Goal: Task Accomplishment & Management: Complete application form

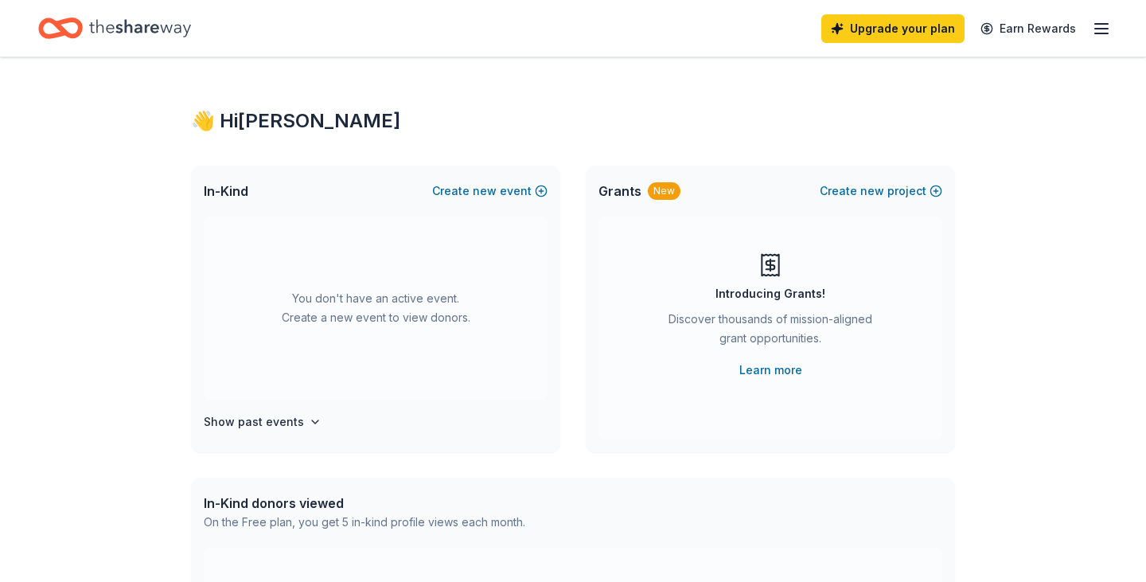
click at [477, 201] on span "new" at bounding box center [485, 190] width 24 height 19
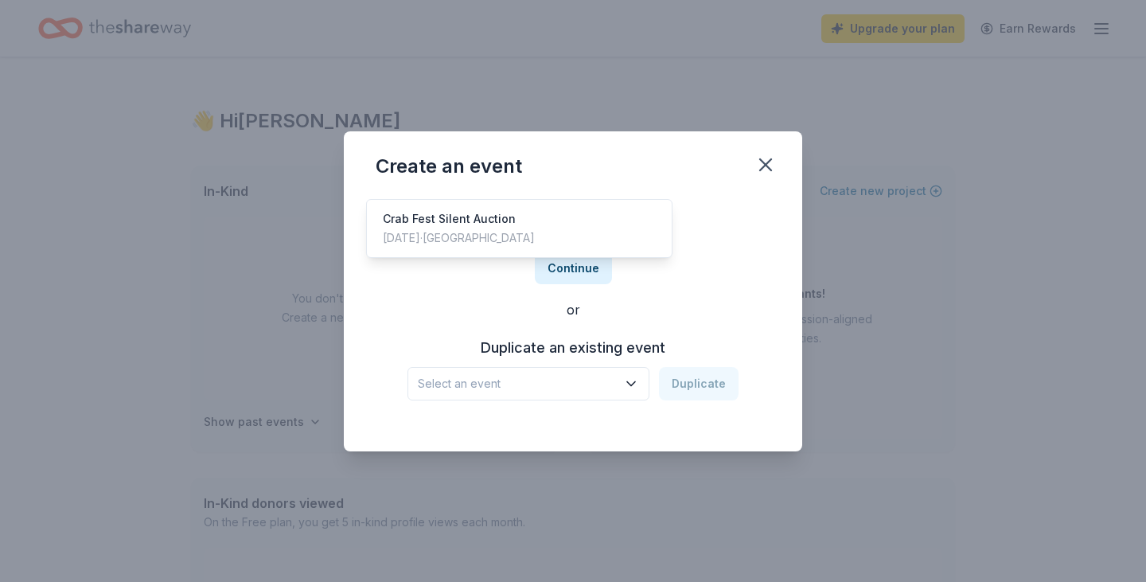
click at [635, 385] on icon "button" at bounding box center [631, 383] width 8 height 4
click at [503, 228] on div "Crab Fest Silent Auction" at bounding box center [459, 218] width 152 height 19
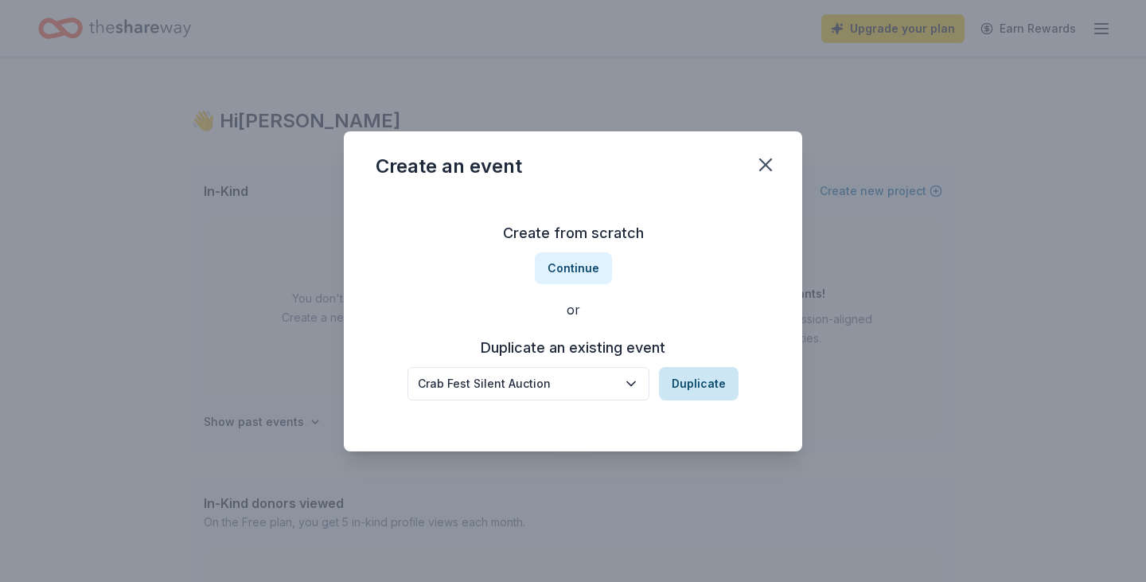
click at [735, 400] on button "Duplicate" at bounding box center [699, 383] width 80 height 33
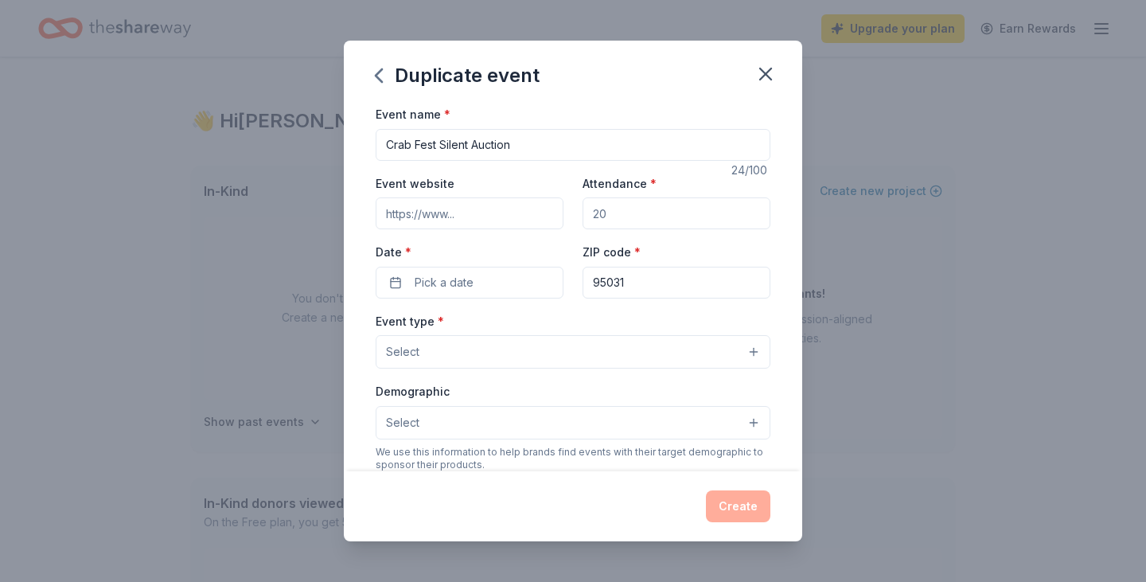
click at [525, 161] on input "Crab Fest Silent Auction" at bounding box center [573, 145] width 395 height 32
type input "Crab Fest Silent Auction 2026"
click at [436, 292] on span "Pick a date" at bounding box center [444, 282] width 59 height 19
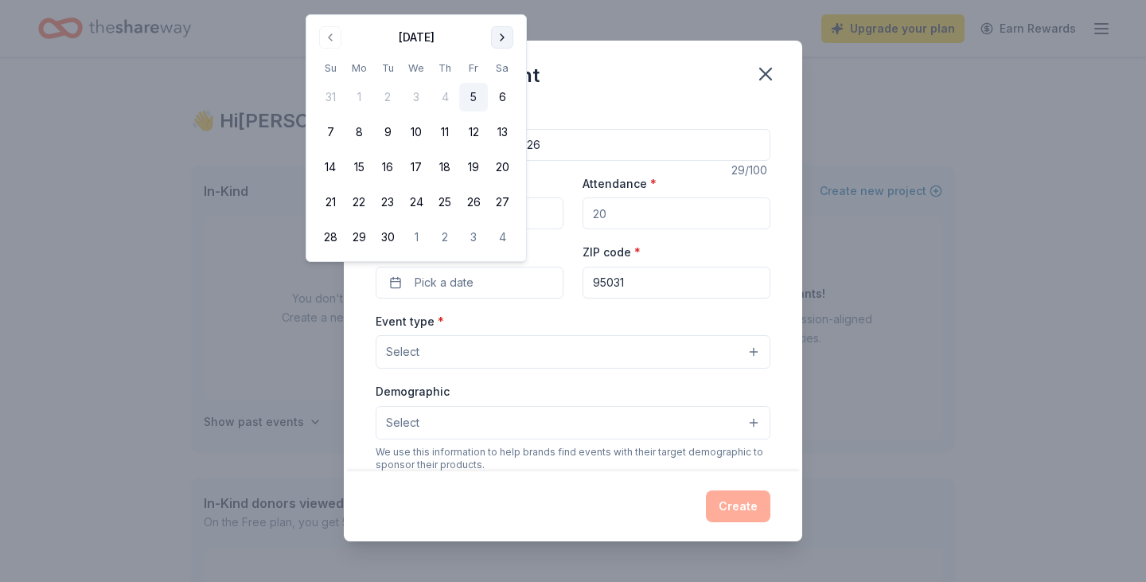
click at [513, 40] on button "Go to next month" at bounding box center [502, 37] width 22 height 22
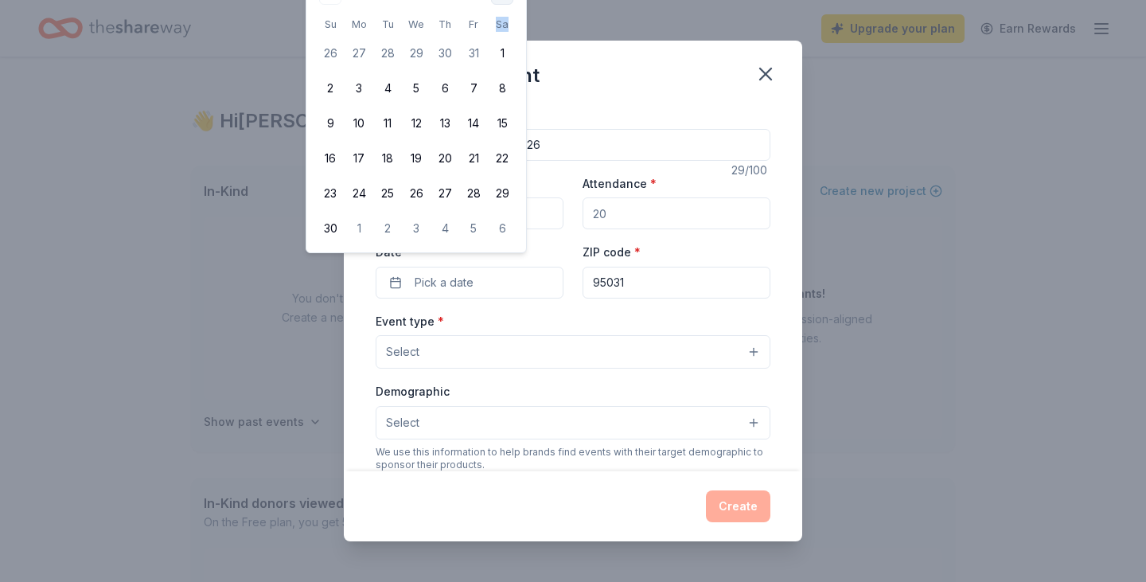
click at [516, 33] on th "Sa" at bounding box center [502, 24] width 29 height 17
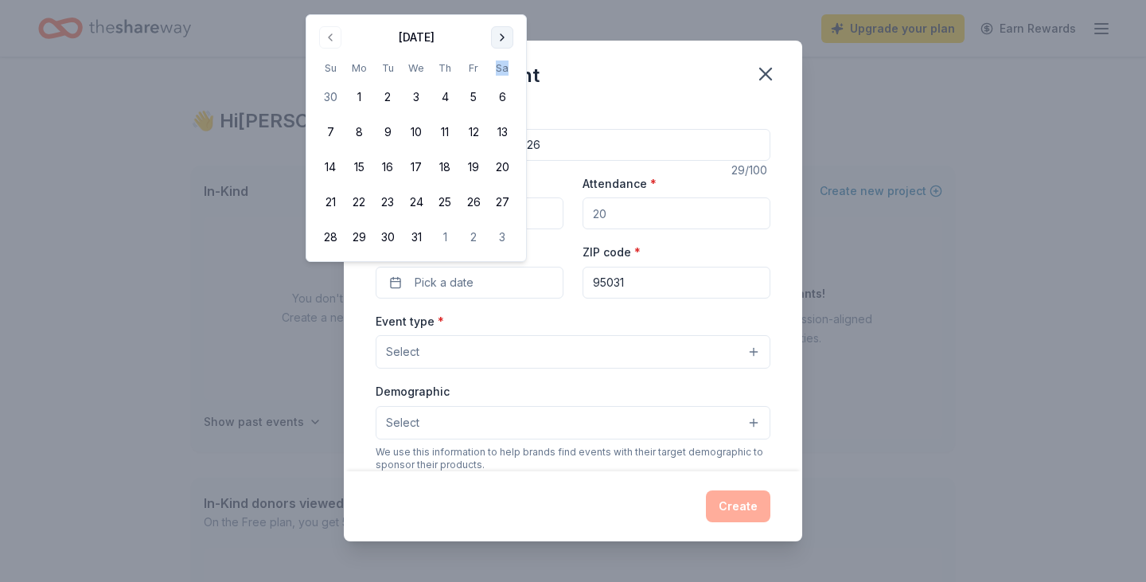
click at [513, 42] on button "Go to next month" at bounding box center [502, 37] width 22 height 22
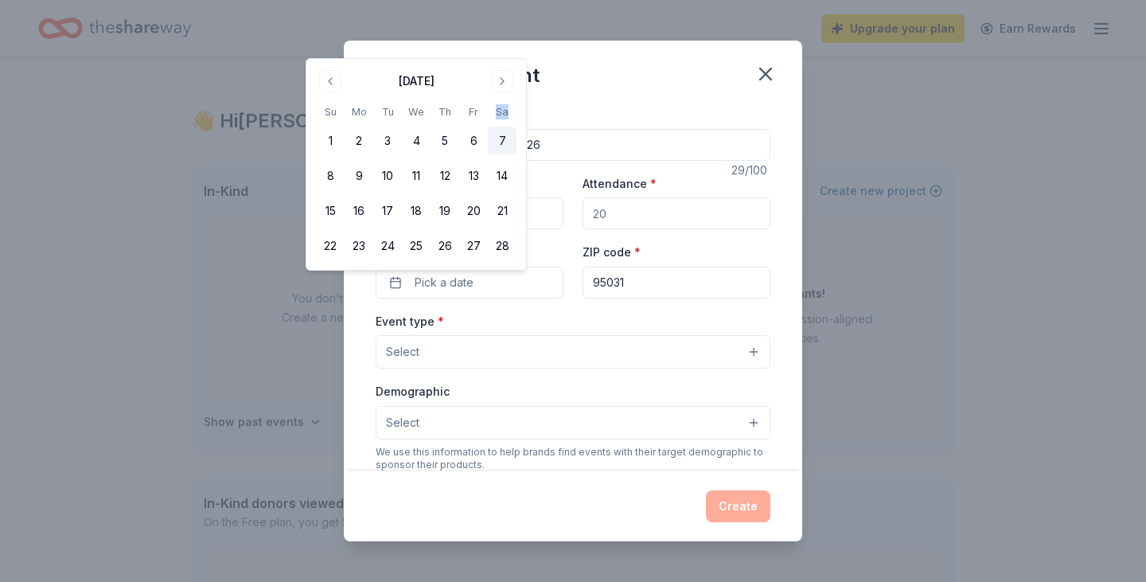
click at [516, 155] on button "7" at bounding box center [502, 141] width 29 height 29
click at [723, 298] on input "95031" at bounding box center [677, 283] width 188 height 32
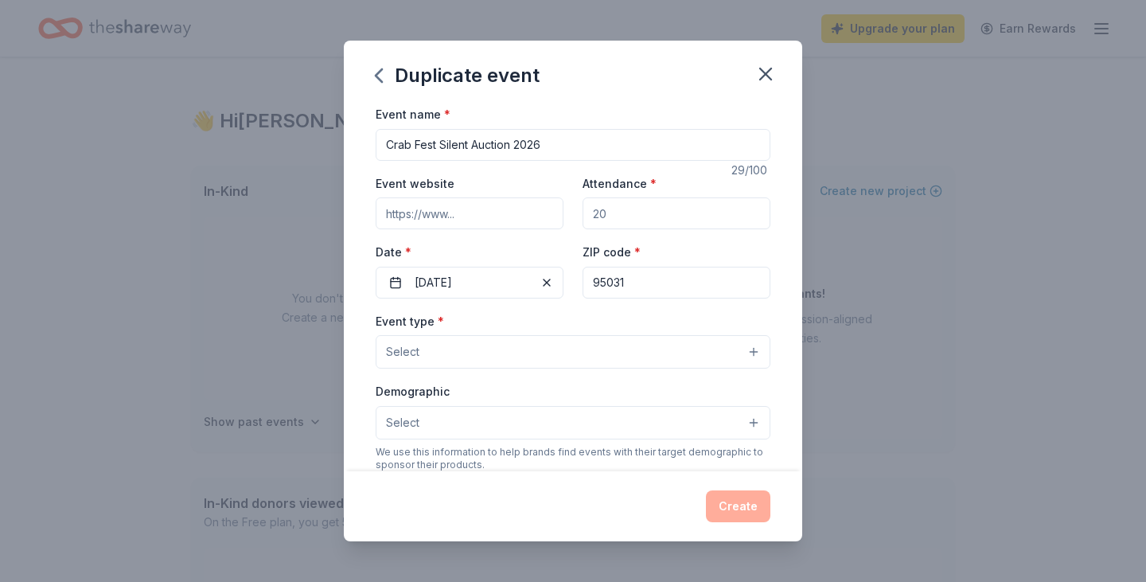
click at [454, 229] on input "Event website" at bounding box center [470, 213] width 188 height 32
type input "[URL][DOMAIN_NAME]"
click at [702, 229] on input "Attendance *" at bounding box center [677, 213] width 188 height 32
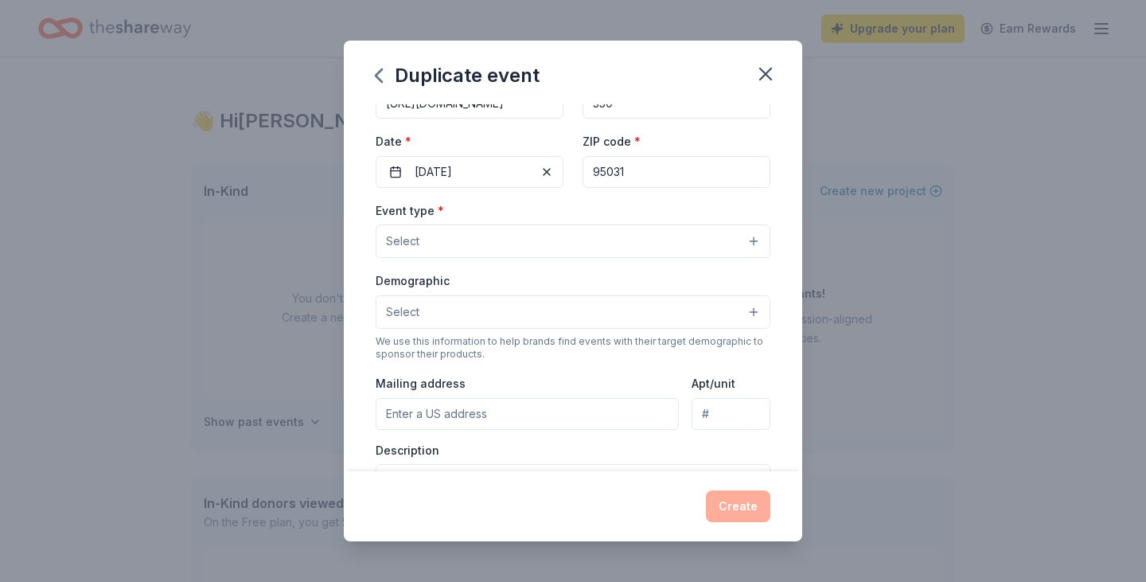
scroll to position [122, 0]
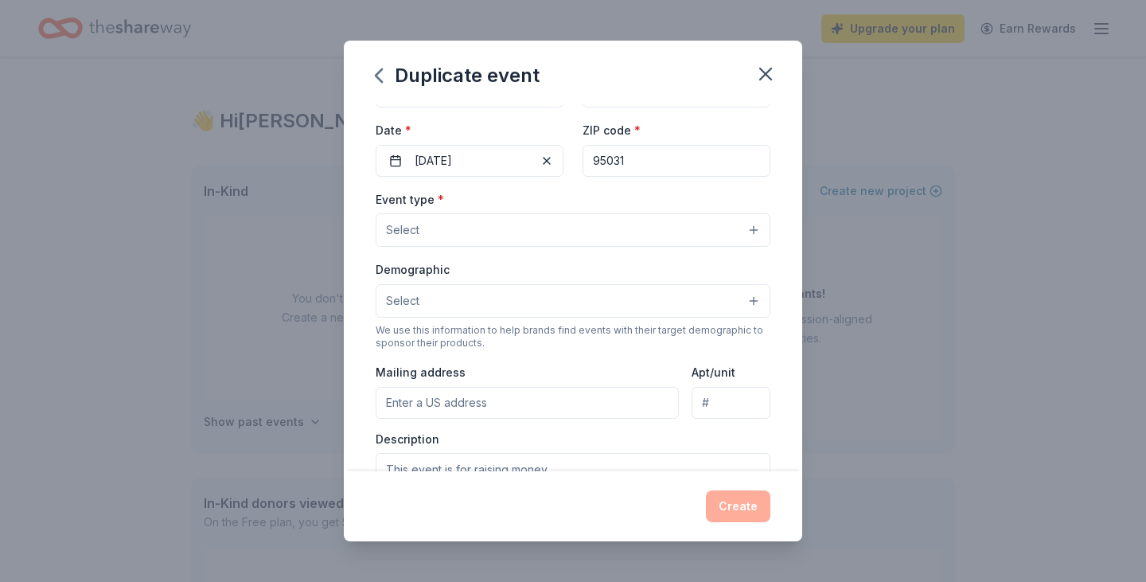
type input "350"
click at [770, 247] on button "Select" at bounding box center [573, 229] width 395 height 33
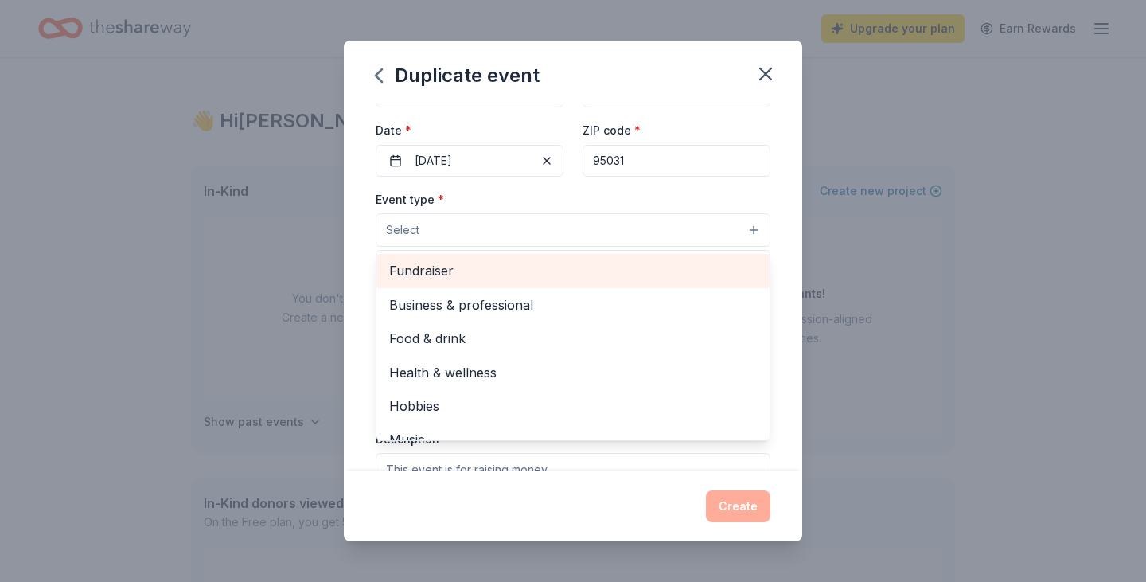
scroll to position [2, 0]
click at [686, 279] on span "Fundraiser" at bounding box center [573, 269] width 368 height 21
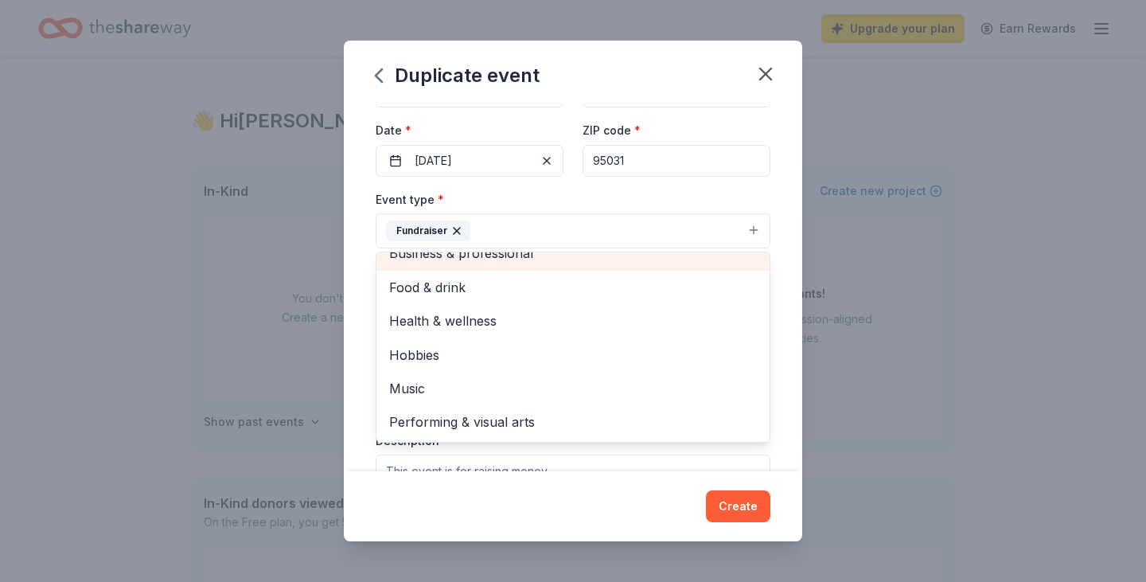
scroll to position [24, 0]
click at [863, 346] on div "Duplicate event Event name * Crab Fest Silent Auction 2026 29 /100 Event websit…" at bounding box center [573, 291] width 1146 height 582
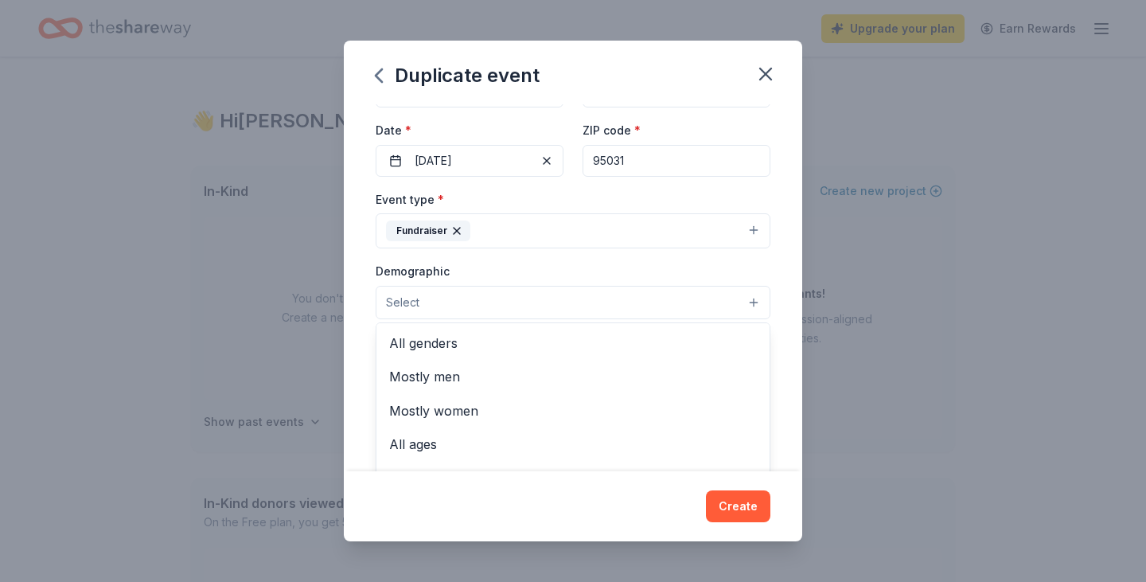
click at [770, 319] on button "Select" at bounding box center [573, 302] width 395 height 33
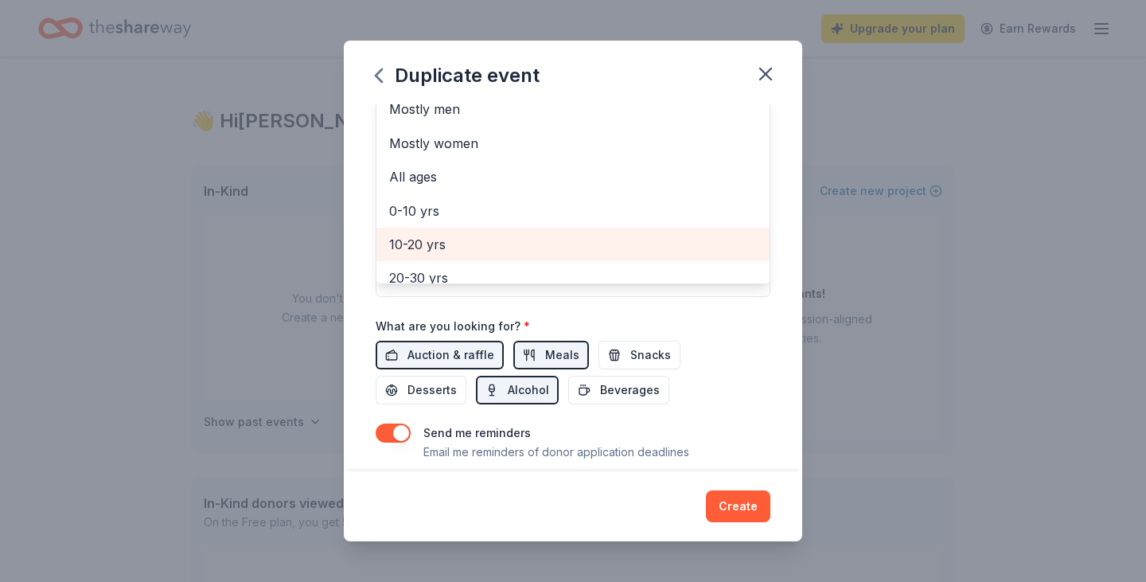
scroll to position [0, 0]
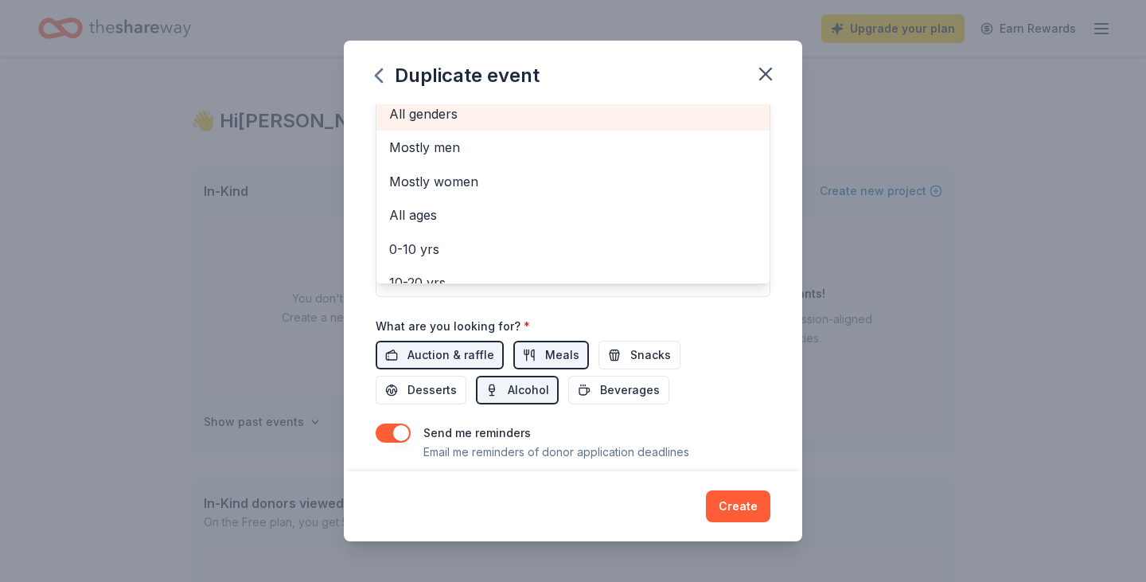
click at [465, 124] on span "All genders" at bounding box center [573, 113] width 368 height 21
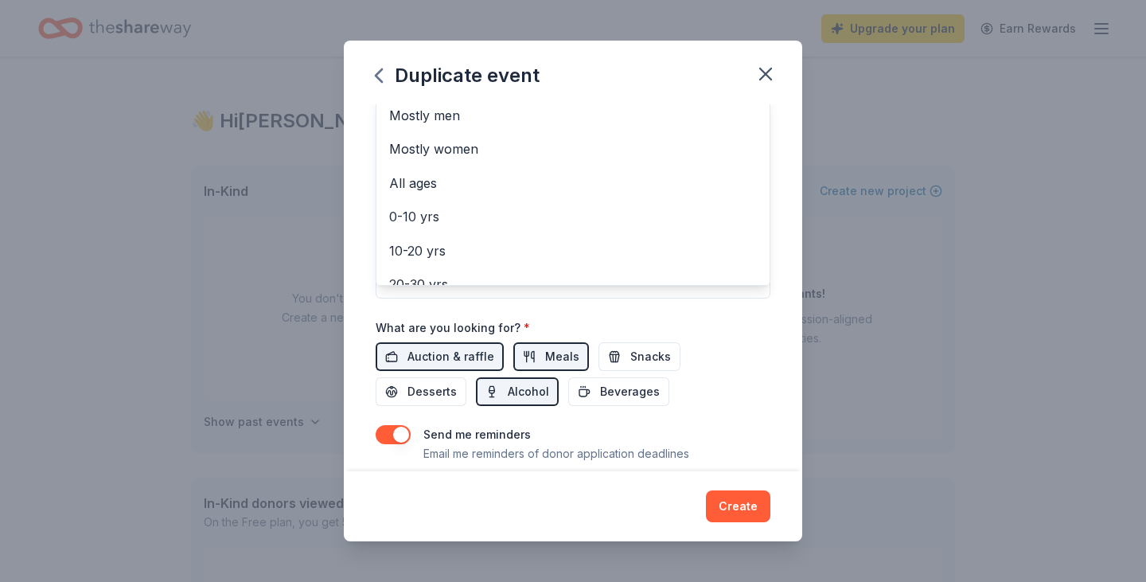
click at [802, 371] on div "Event name * Crab Fest Silent Auction 2026 29 /100 Event website [URL][DOMAIN_N…" at bounding box center [573, 287] width 458 height 367
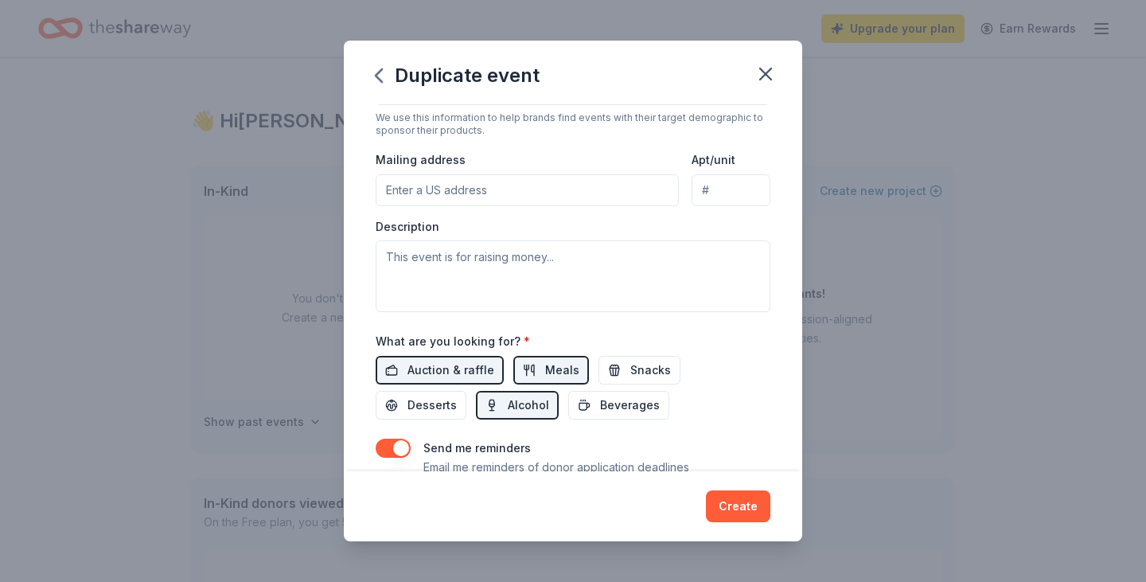
scroll to position [341, 0]
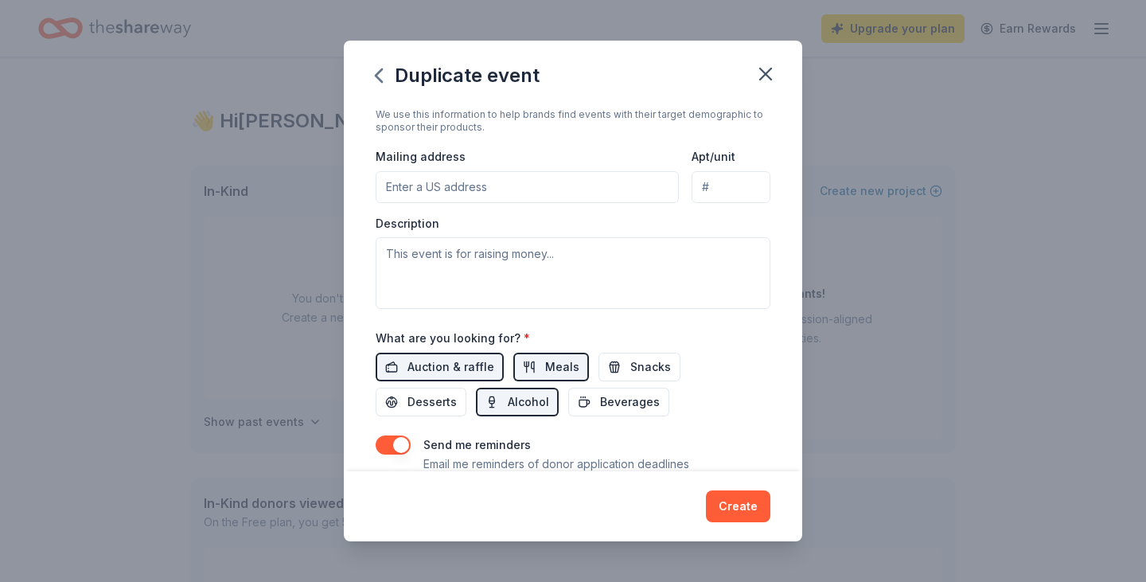
click at [466, 203] on input "Mailing address" at bounding box center [527, 187] width 303 height 32
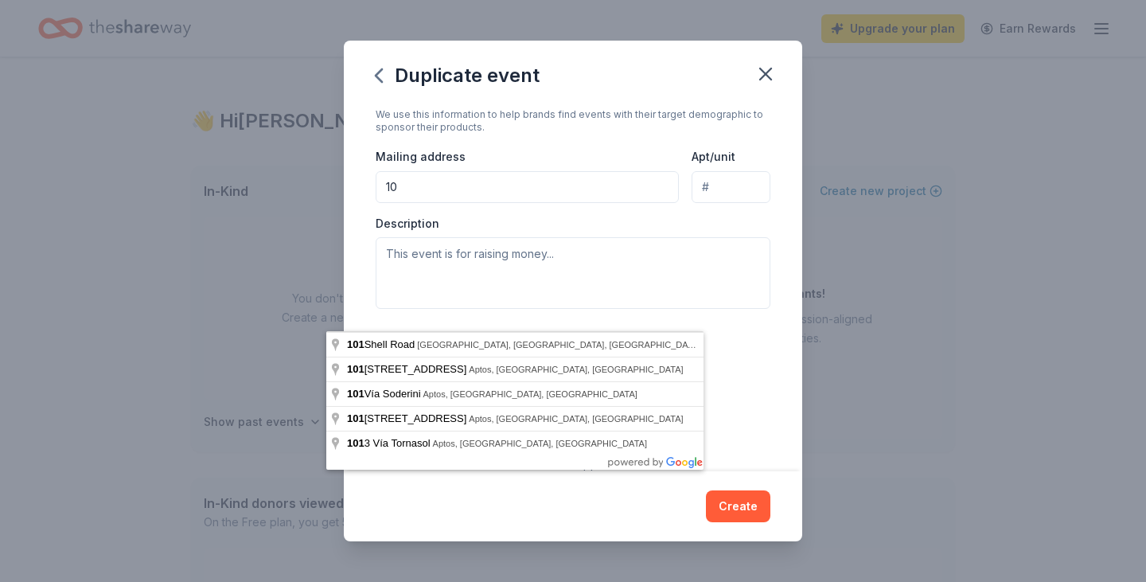
type input "1"
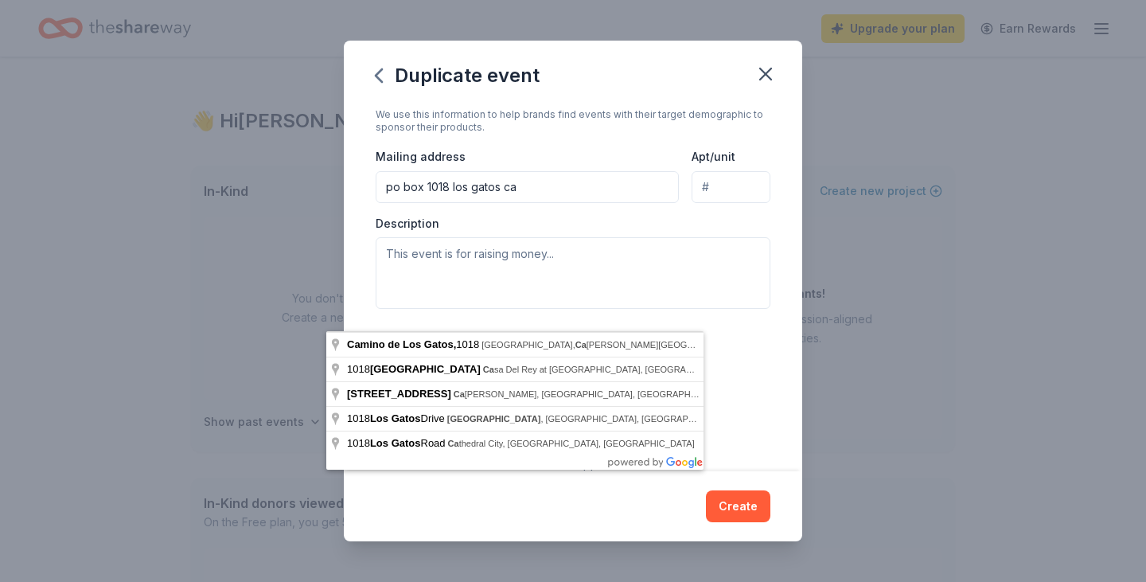
type input "po box 1018 los gatos ca"
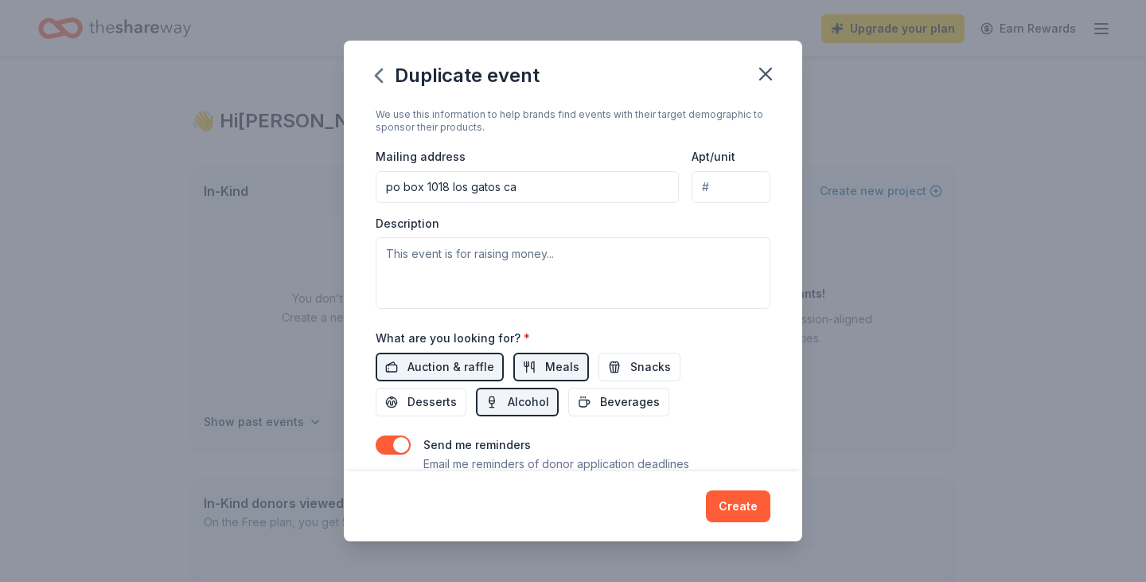
click at [802, 370] on div "Event name * Crab Fest Silent Auction 2026 29 /100 Event website [URL][DOMAIN_N…" at bounding box center [573, 287] width 458 height 367
click at [516, 203] on input "po box 1018 los gatos ca" at bounding box center [527, 187] width 303 height 32
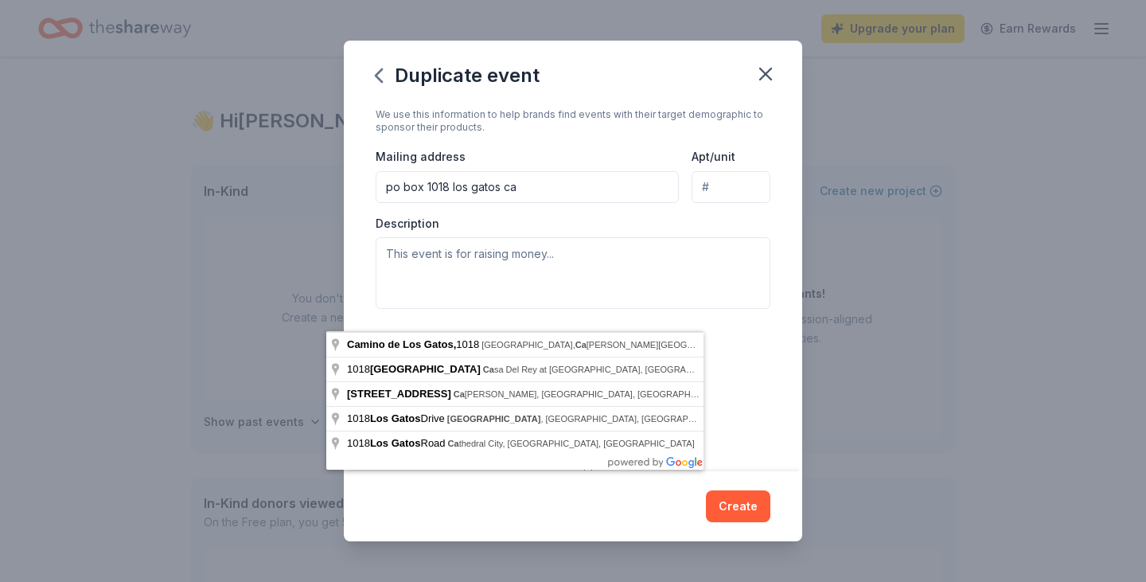
click at [770, 310] on div "Description" at bounding box center [573, 263] width 395 height 94
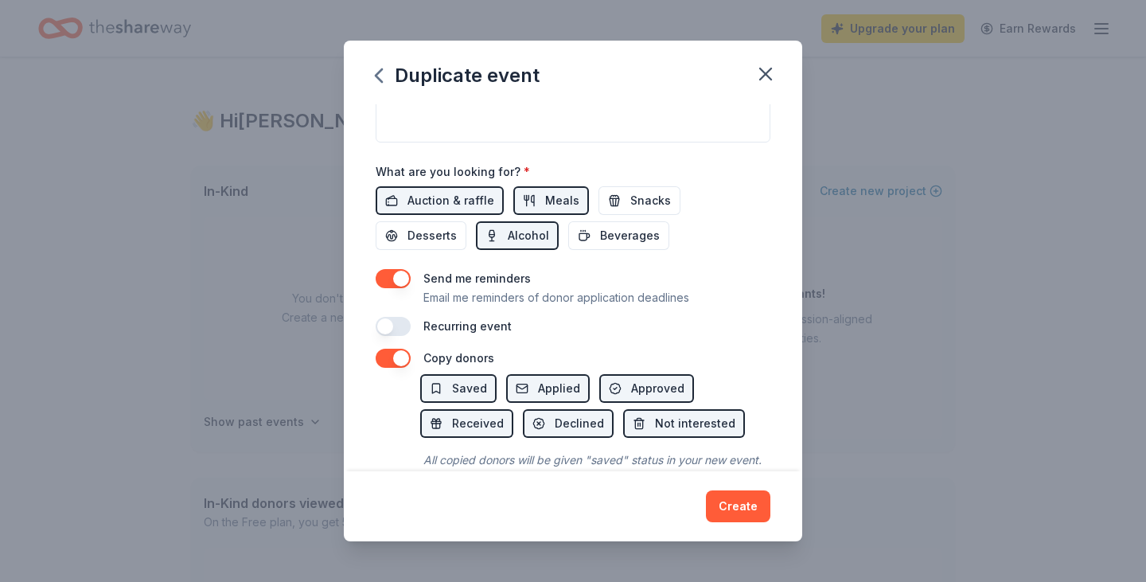
scroll to position [509, 0]
click at [583, 140] on textarea at bounding box center [573, 104] width 395 height 72
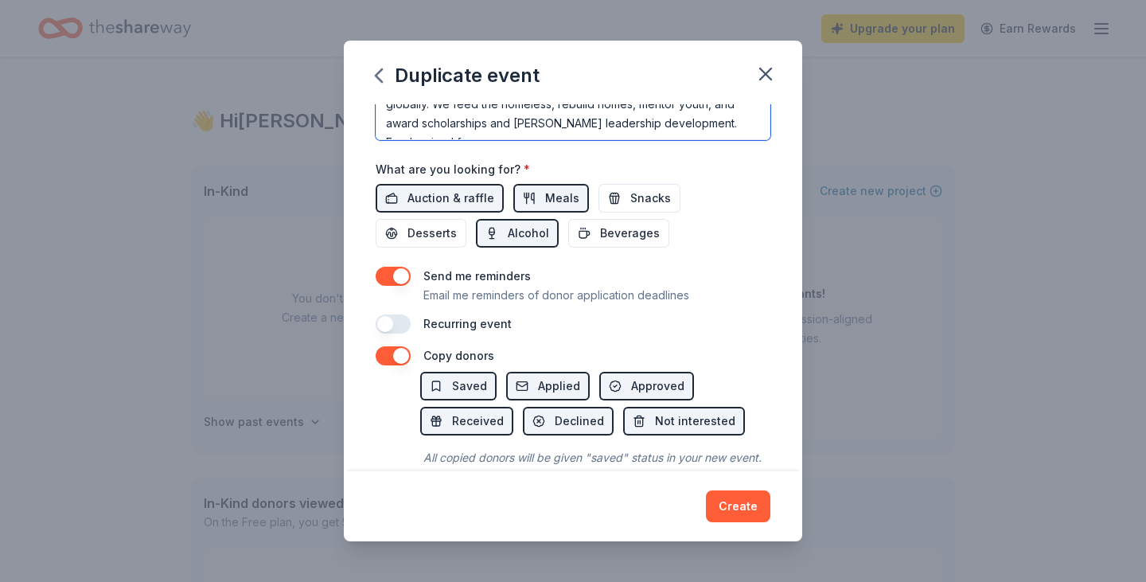
scroll to position [13, 0]
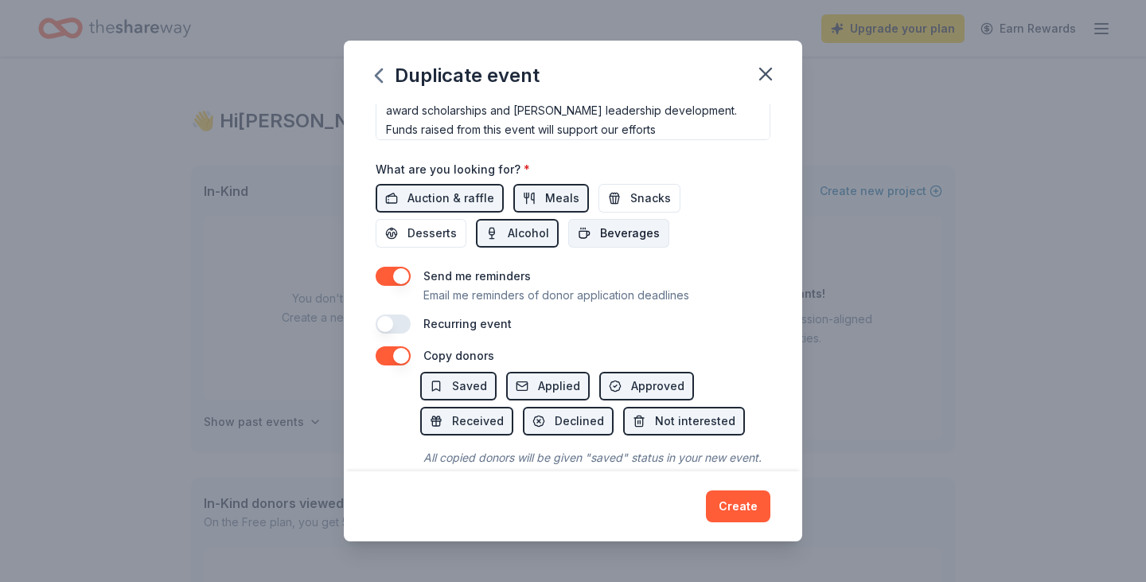
click at [600, 243] on span "Beverages" at bounding box center [630, 233] width 60 height 19
click at [645, 208] on span "Snacks" at bounding box center [650, 198] width 41 height 19
click at [457, 243] on span "Desserts" at bounding box center [431, 233] width 49 height 19
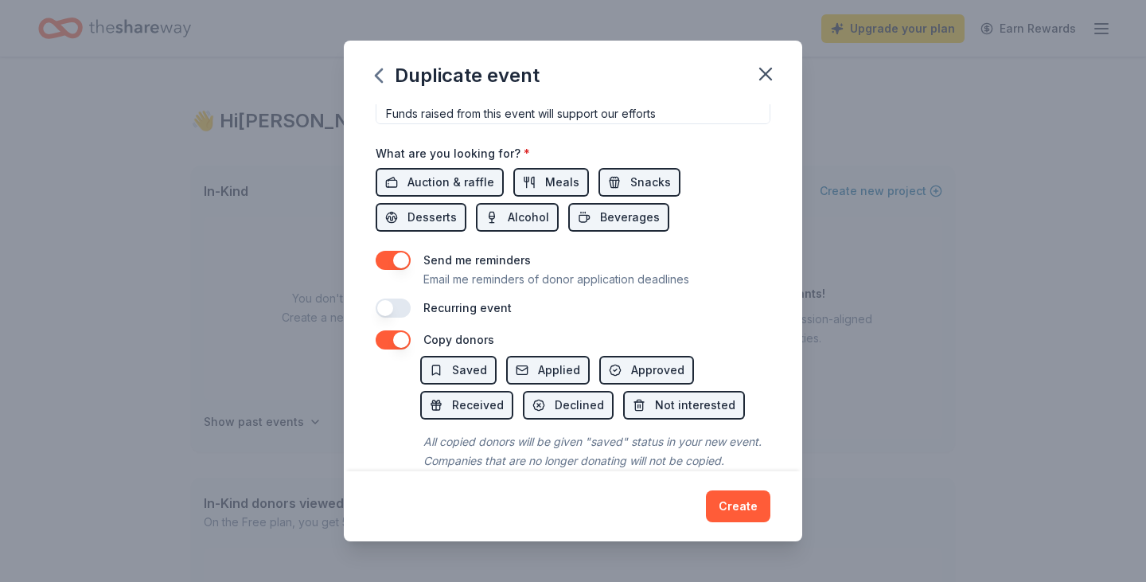
scroll to position [534, 0]
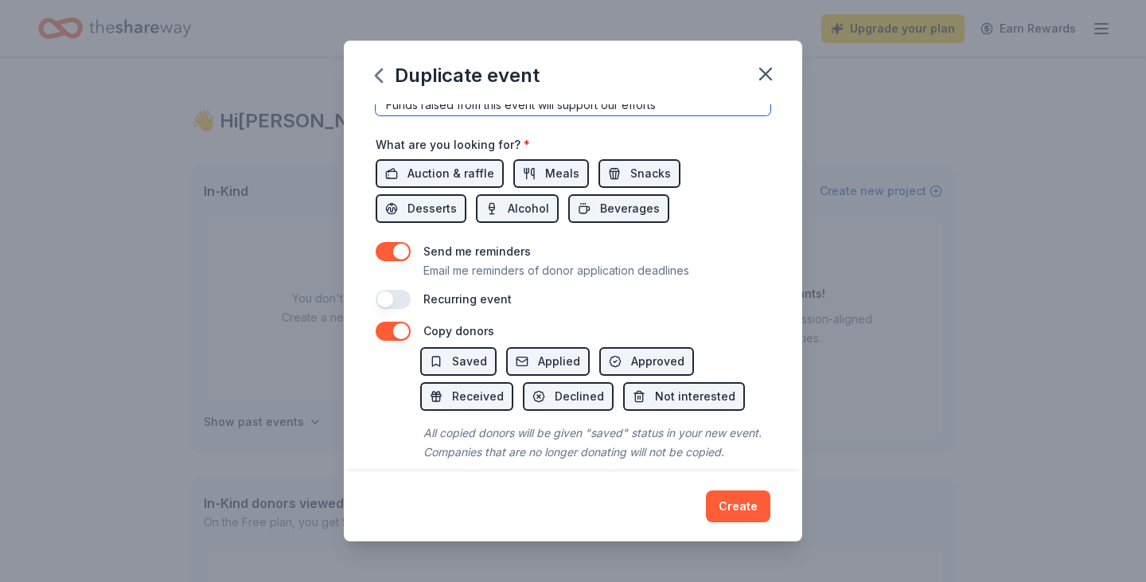
click at [602, 115] on textarea "The Los Gatos Rotary is dedicated to serving those in need locally and globally…" at bounding box center [573, 80] width 395 height 72
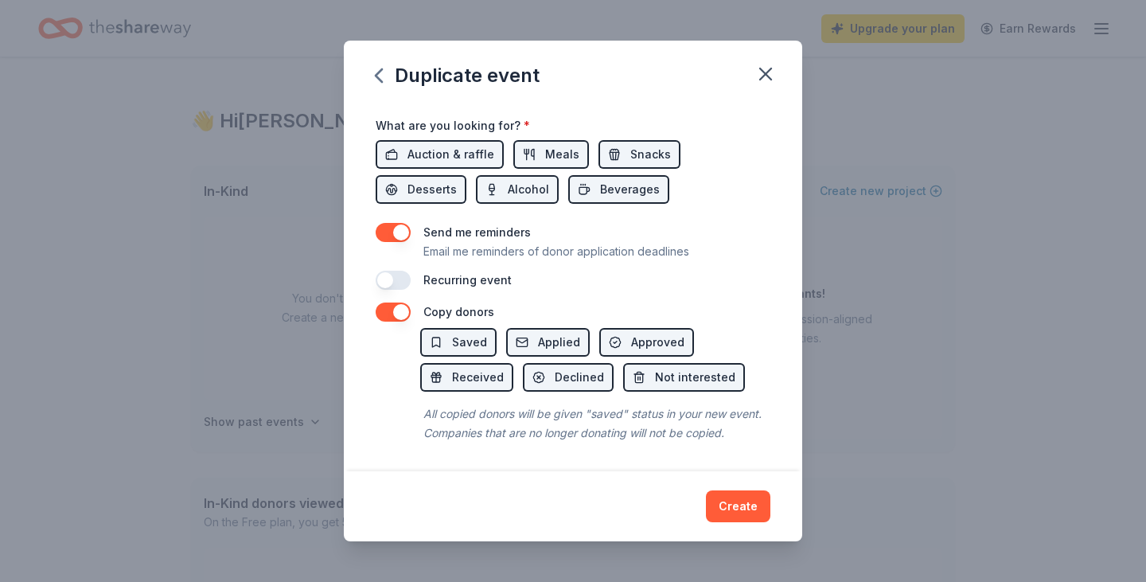
scroll to position [821, 0]
type textarea "The Los Gatos Rotary is dedicated to serving those in need locally and globally…"
click at [770, 494] on button "Create" at bounding box center [738, 506] width 64 height 32
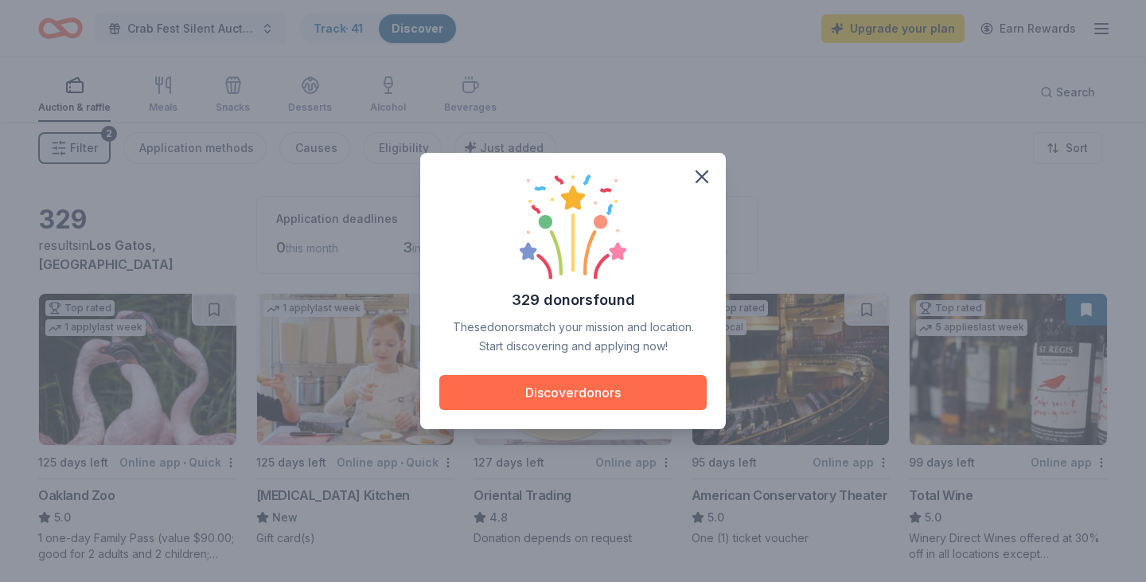
click at [583, 404] on button "Discover donors" at bounding box center [572, 392] width 267 height 35
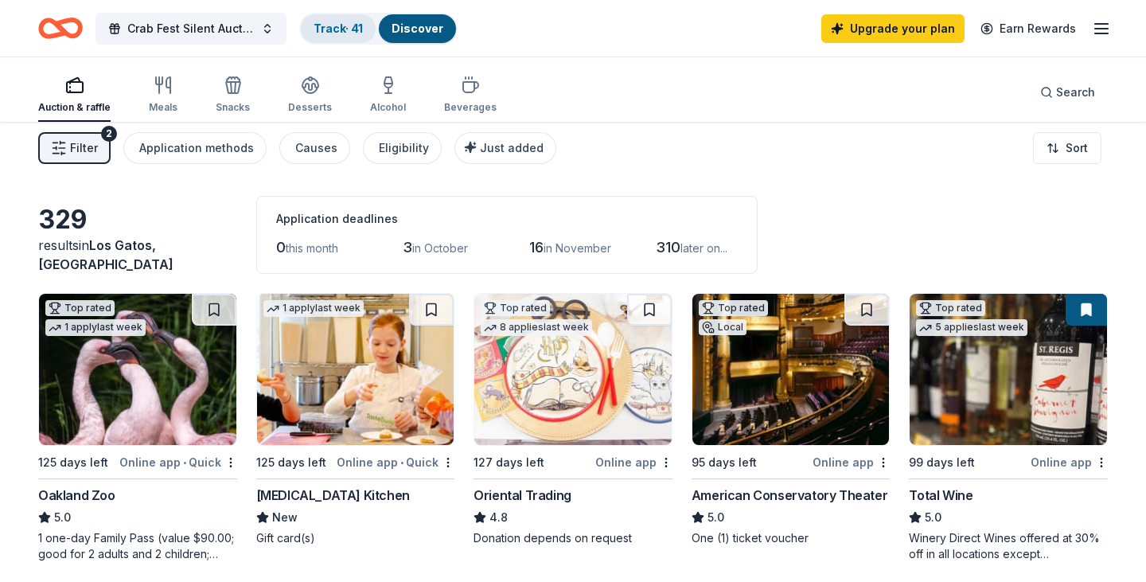
click at [363, 35] on link "Track · 41" at bounding box center [338, 28] width 49 height 14
